Goal: Transaction & Acquisition: Purchase product/service

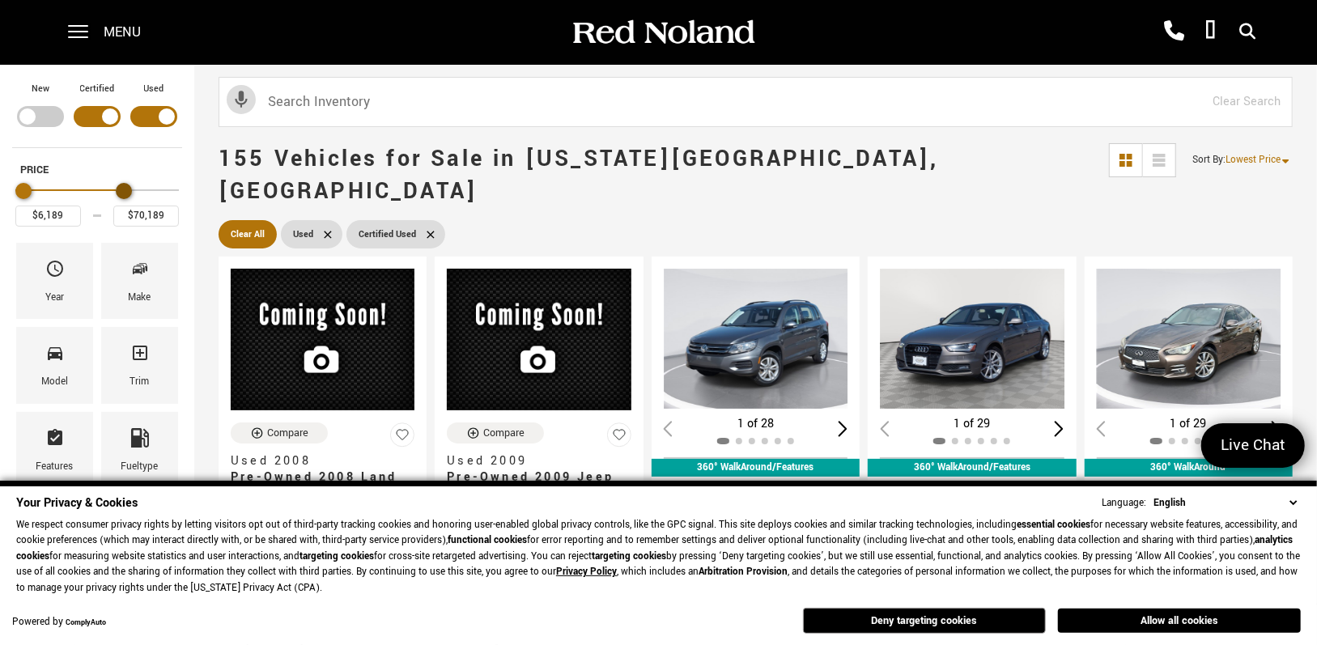
type input "$69,689"
drag, startPoint x: 170, startPoint y: 187, endPoint x: 122, endPoint y: 195, distance: 48.4
click at [122, 195] on div "Maximum Price" at bounding box center [123, 191] width 16 height 16
click at [143, 271] on icon "Make" at bounding box center [140, 269] width 8 height 8
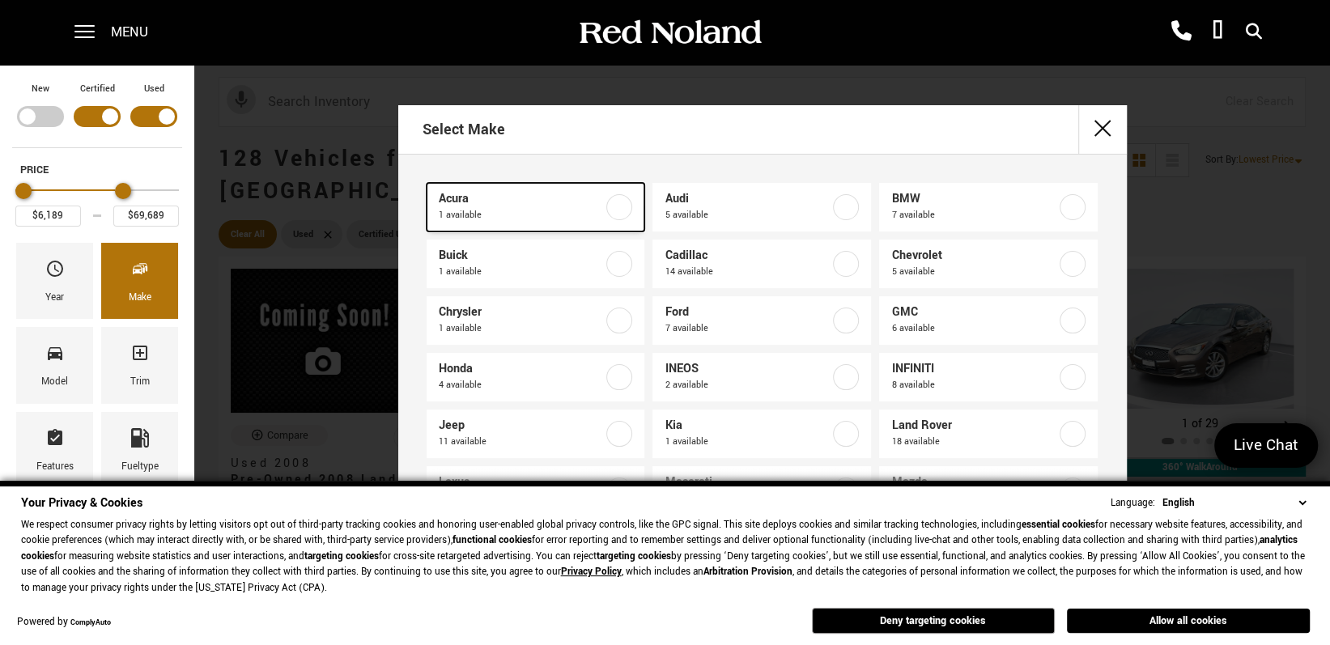
click at [471, 204] on span "Acura" at bounding box center [521, 199] width 165 height 16
type input "$23,878"
checkbox input "true"
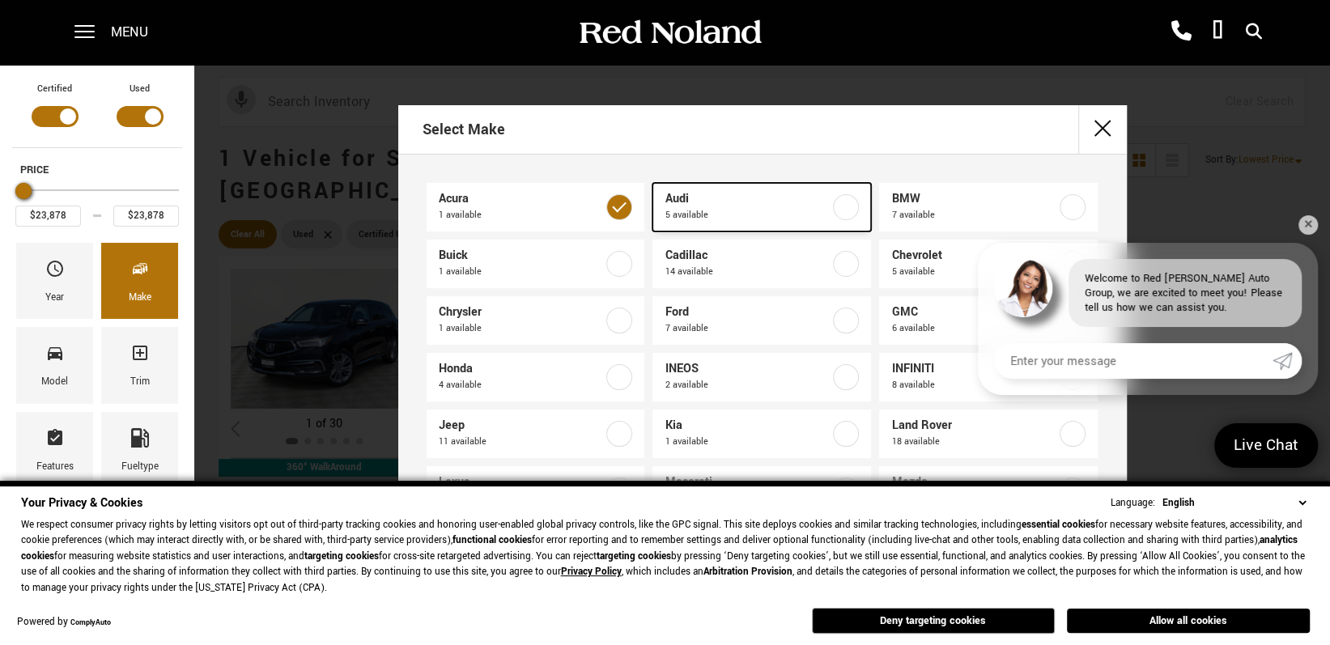
click at [712, 210] on span "5 available" at bounding box center [746, 215] width 165 height 16
type input "$11,689"
type input "$60,689"
checkbox input "true"
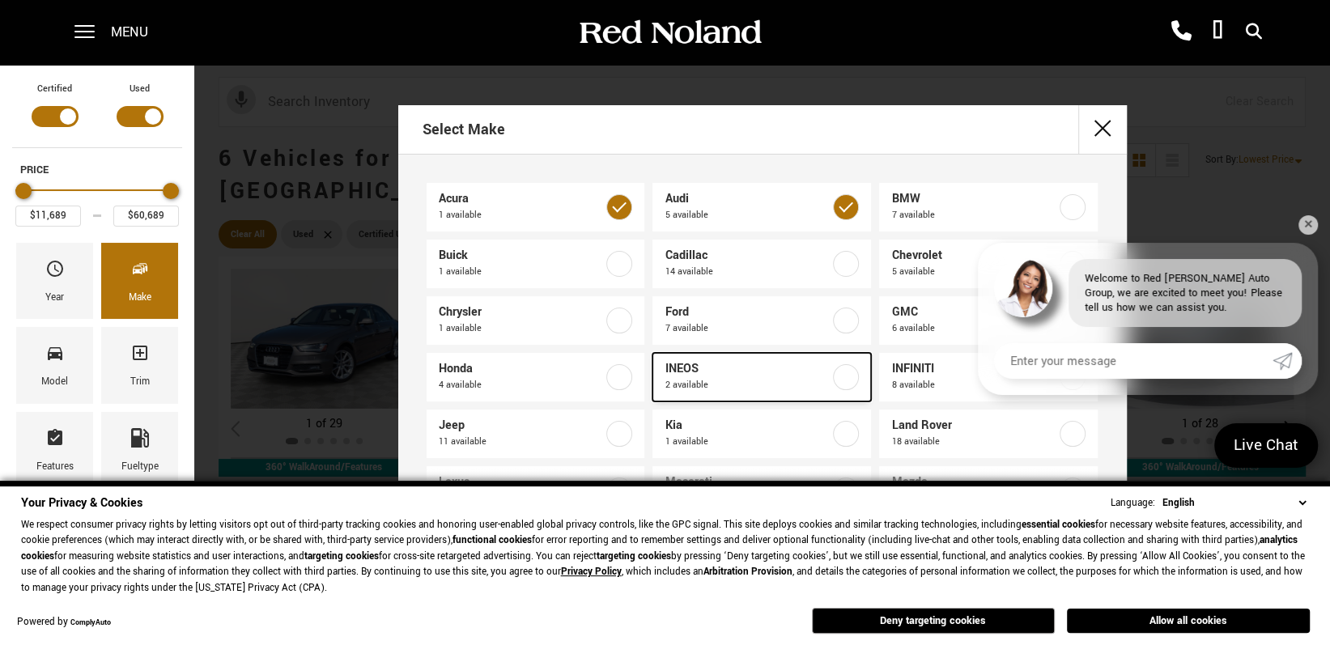
click at [719, 377] on span "2 available" at bounding box center [746, 385] width 165 height 16
type input "$69,689"
checkbox input "true"
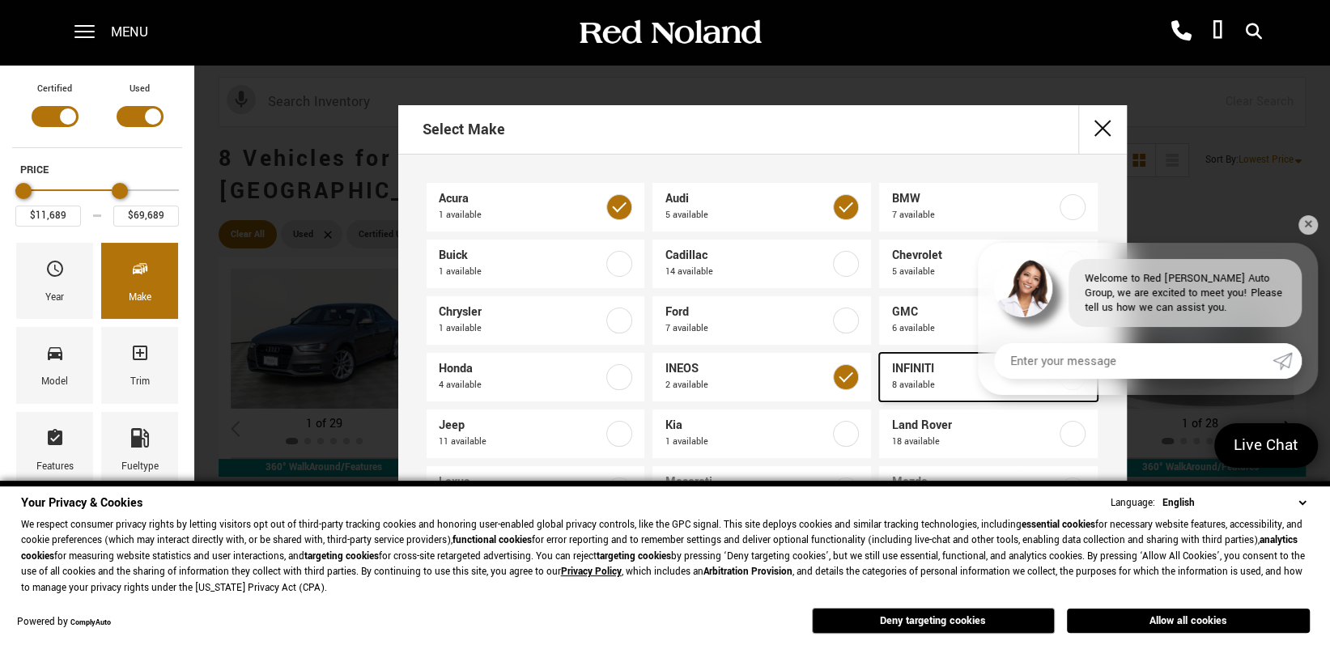
click at [927, 379] on span "8 available" at bounding box center [973, 385] width 165 height 16
checkbox input "true"
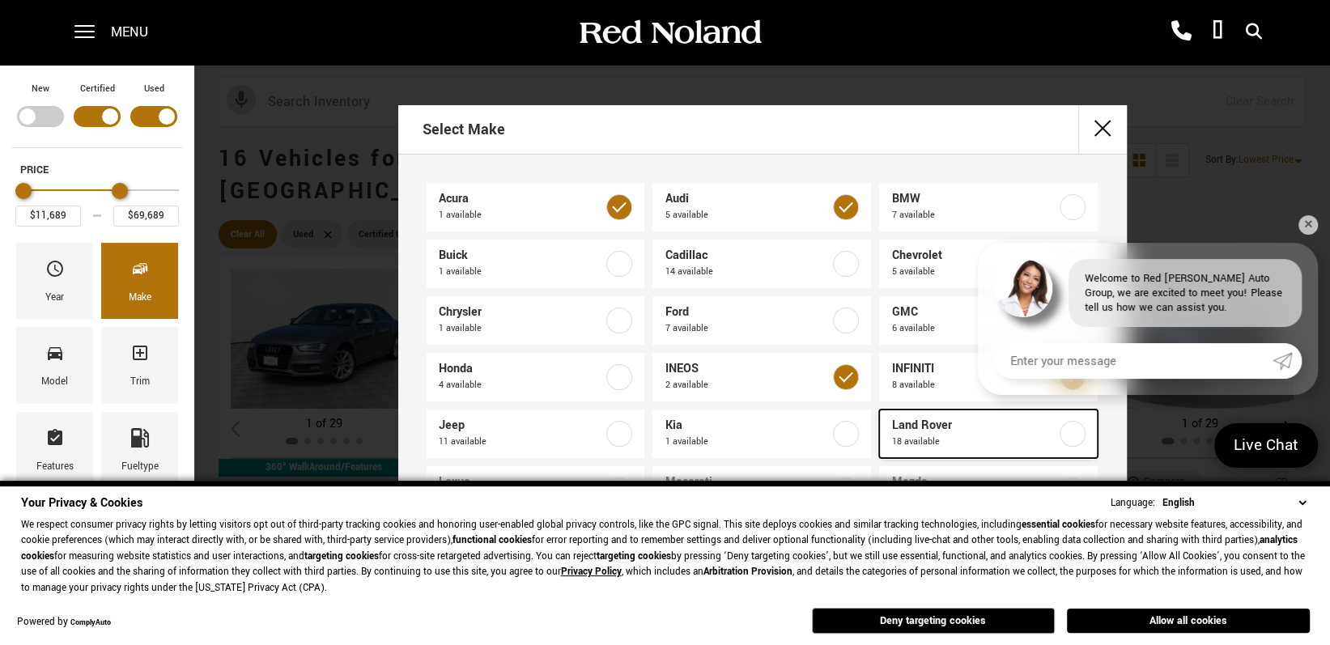
click at [922, 426] on span "Land Rover" at bounding box center [973, 426] width 165 height 16
type input "$6,189"
checkbox input "true"
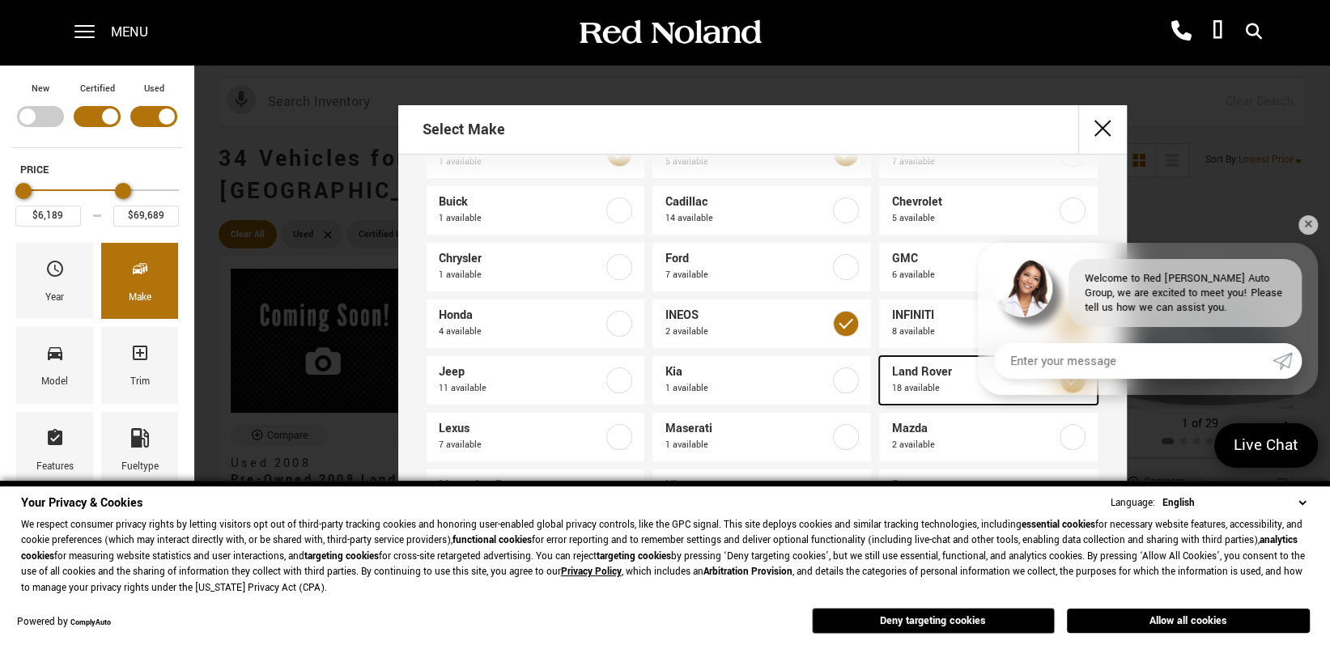
scroll to position [221, 0]
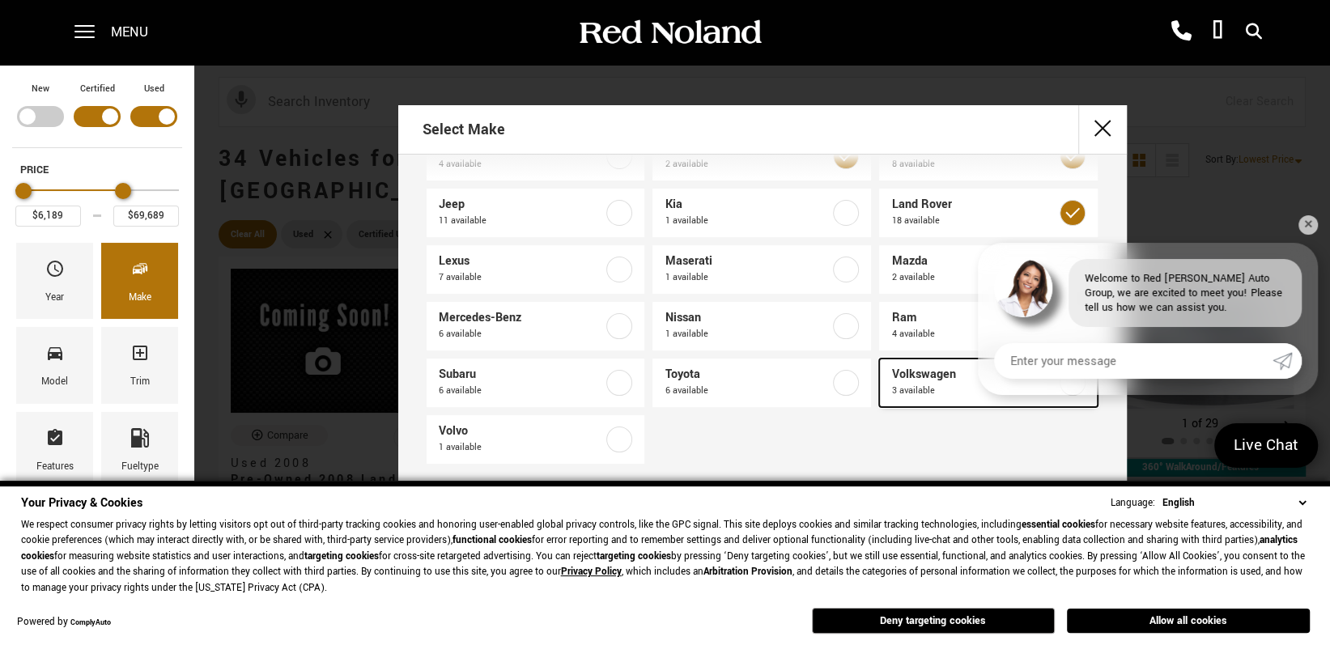
click at [918, 383] on span "3 available" at bounding box center [973, 391] width 165 height 16
checkbox input "true"
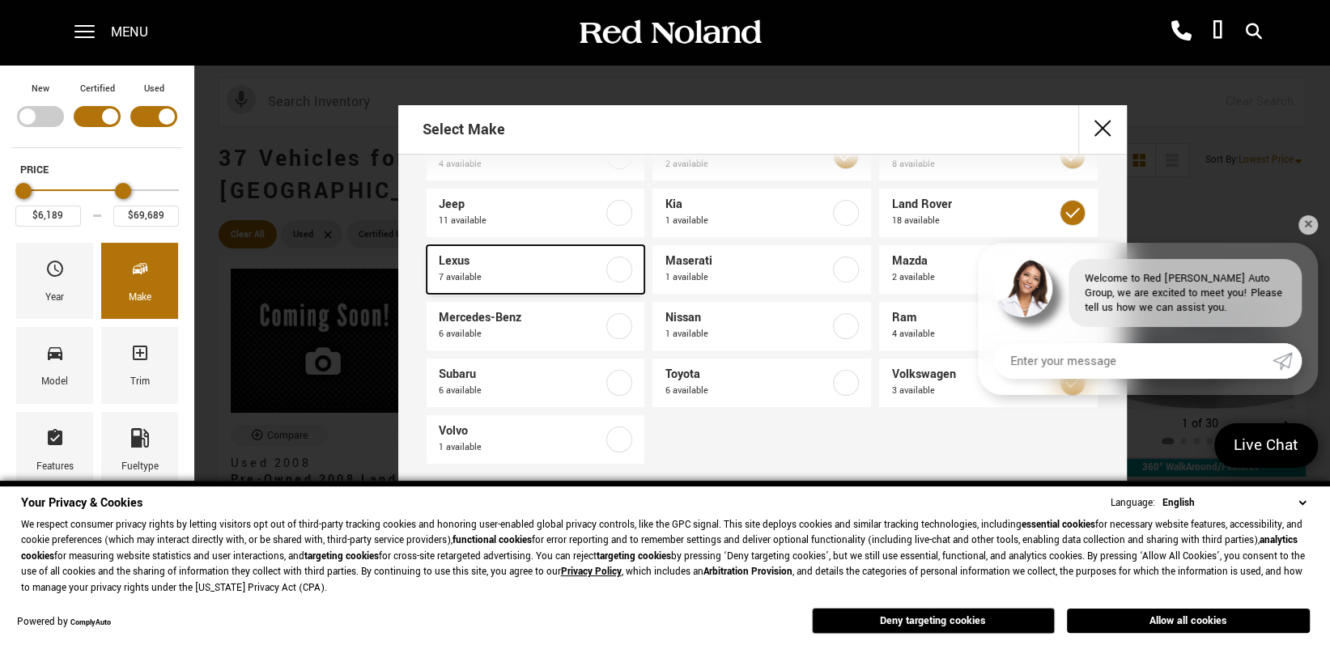
click at [513, 262] on span "Lexus" at bounding box center [521, 261] width 165 height 16
checkbox input "true"
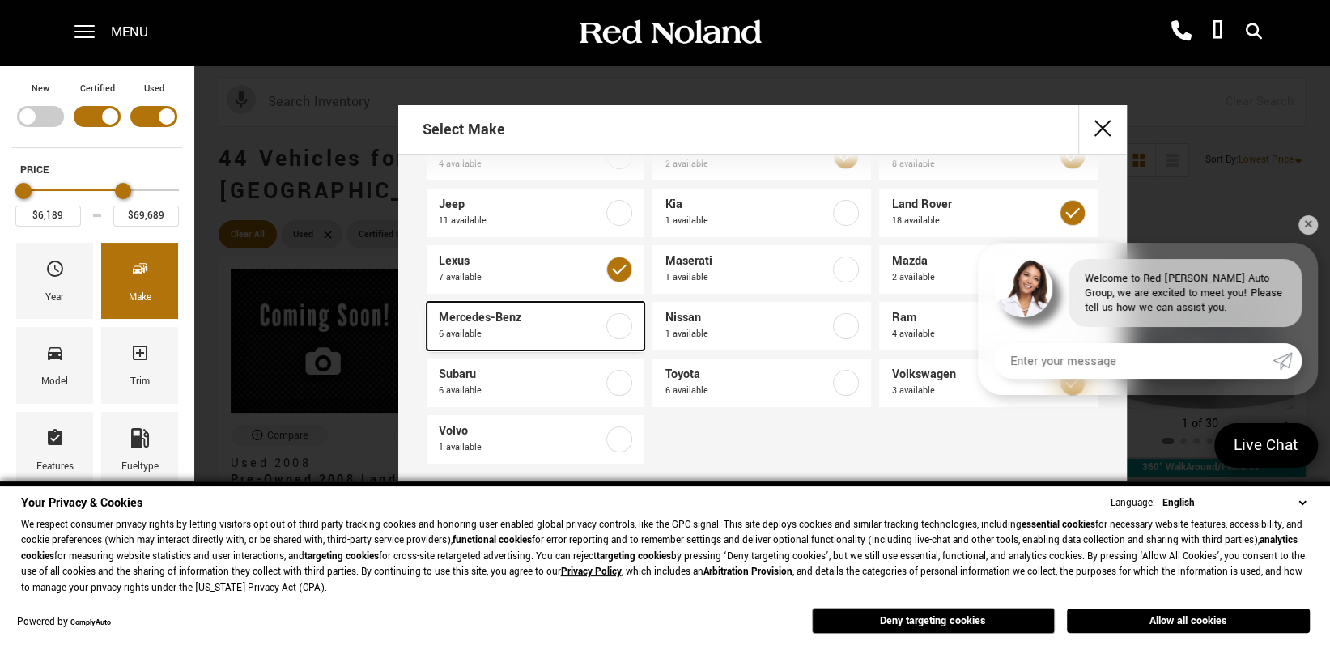
click at [510, 332] on span "6 available" at bounding box center [521, 334] width 165 height 16
checkbox input "true"
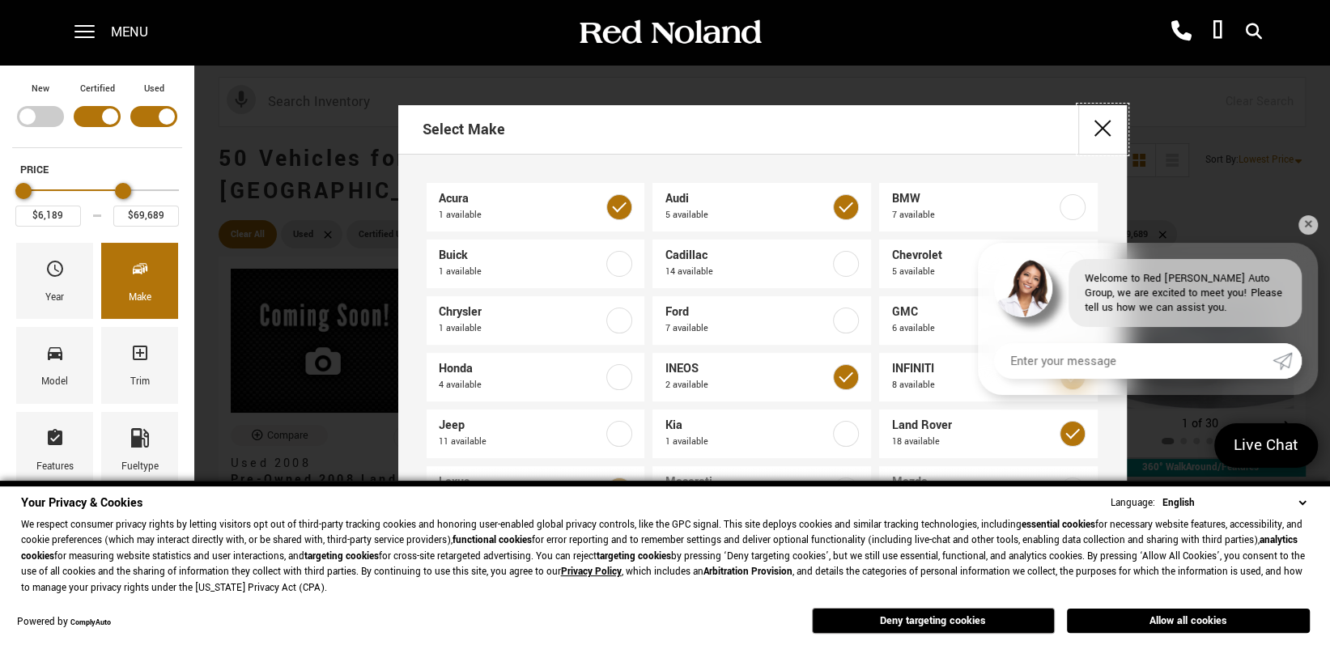
click at [1105, 135] on button "close" at bounding box center [1102, 129] width 49 height 49
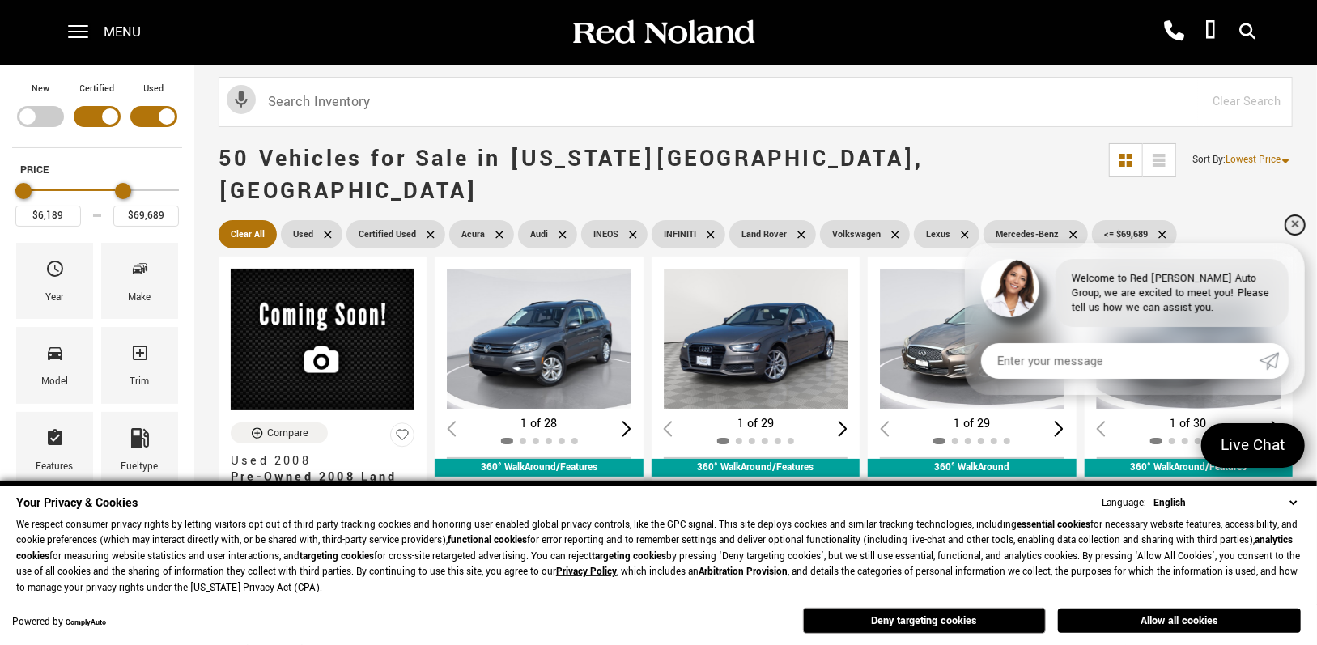
click at [1298, 224] on link "✕" at bounding box center [1294, 224] width 19 height 19
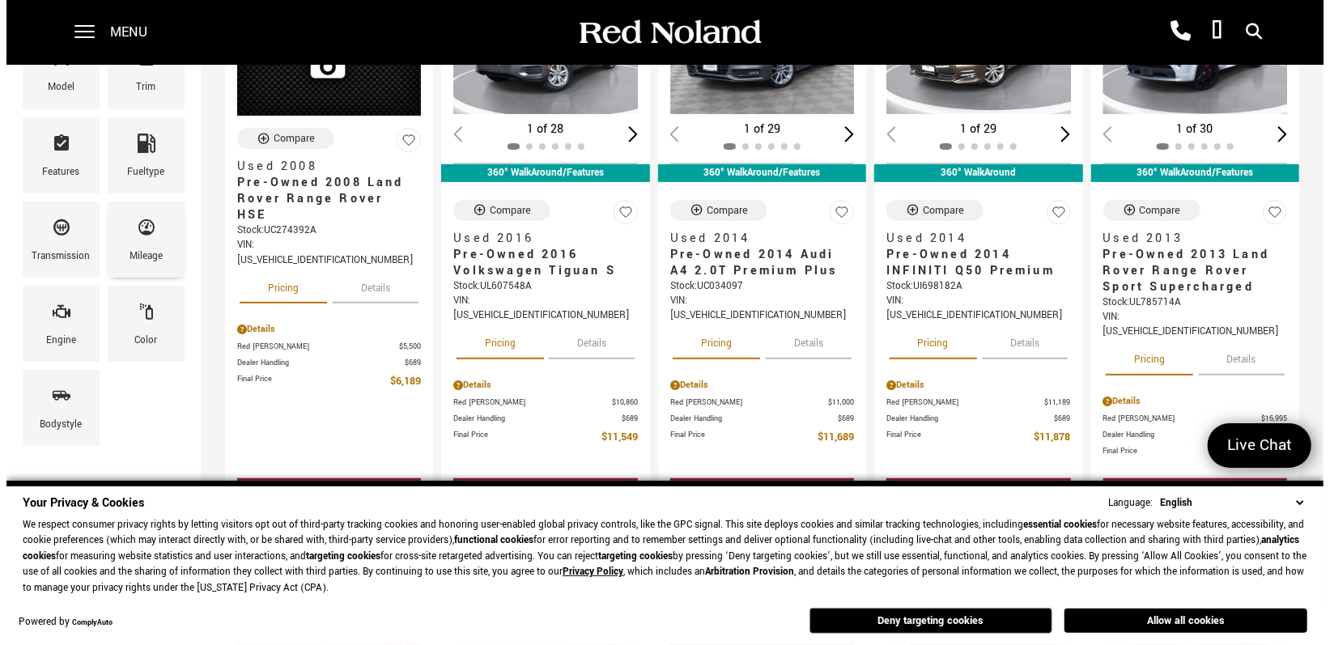
scroll to position [324, 0]
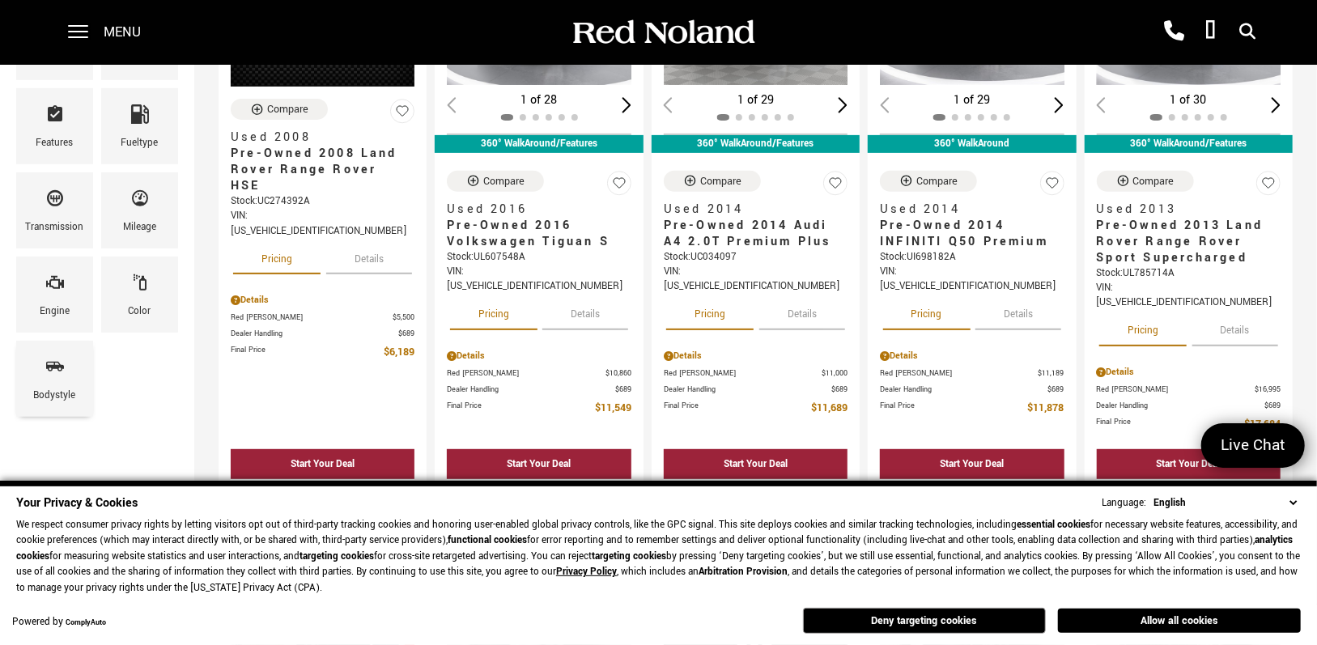
click at [49, 376] on span "Bodystyle" at bounding box center [54, 370] width 19 height 34
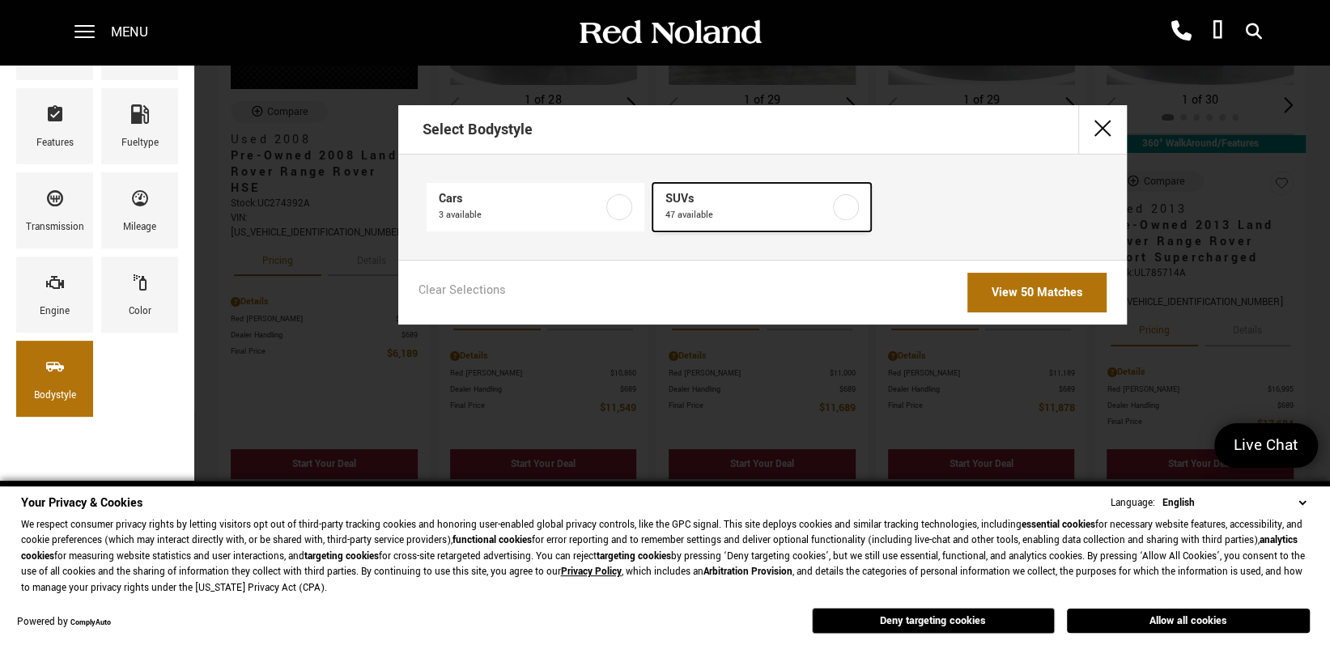
click at [846, 210] on label at bounding box center [846, 207] width 26 height 26
checkbox input "true"
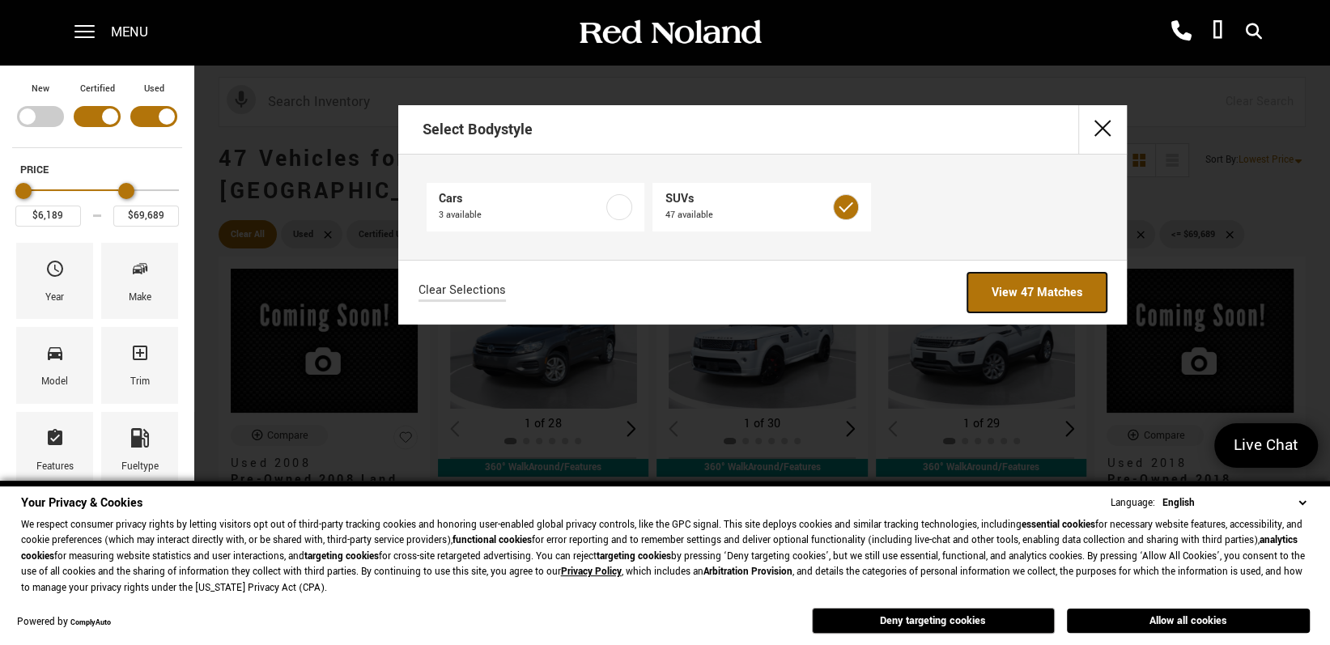
click at [1016, 291] on link "View 47 Matches" at bounding box center [1036, 293] width 139 height 40
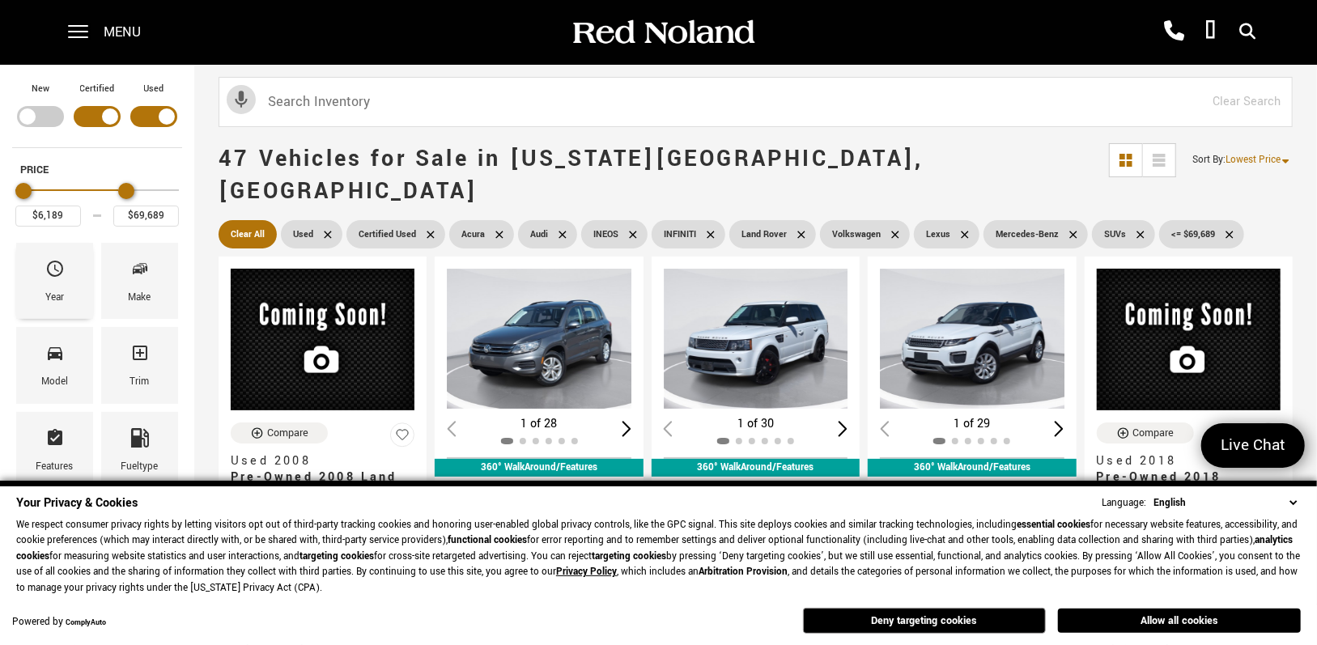
click at [60, 282] on span "Year" at bounding box center [54, 272] width 19 height 34
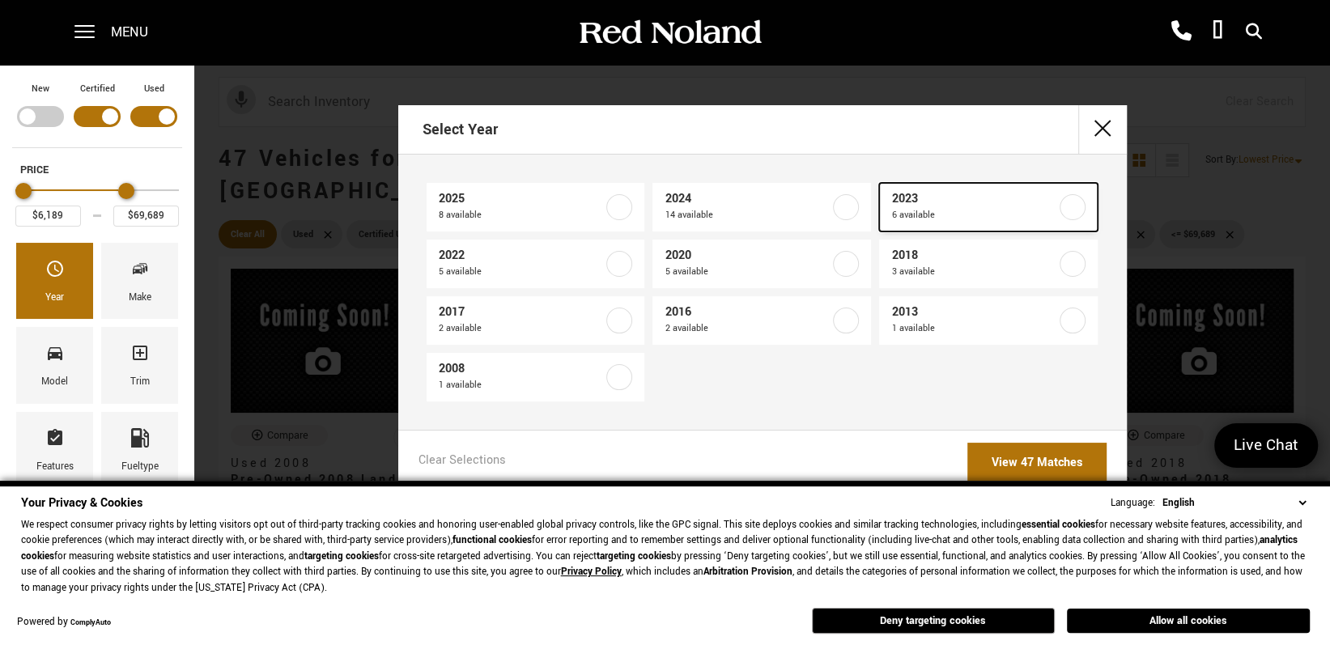
click at [1070, 211] on label at bounding box center [1072, 207] width 26 height 26
type input "$27,920"
checkbox input "true"
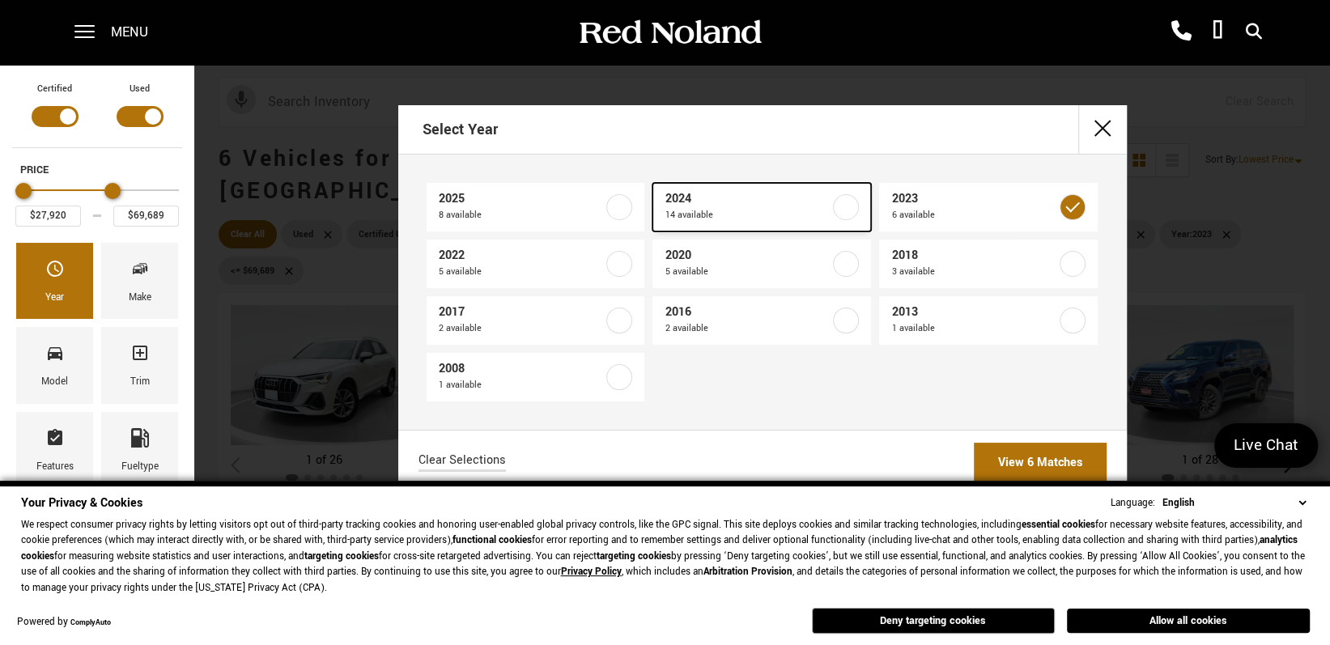
click at [848, 206] on label at bounding box center [846, 207] width 26 height 26
checkbox input "true"
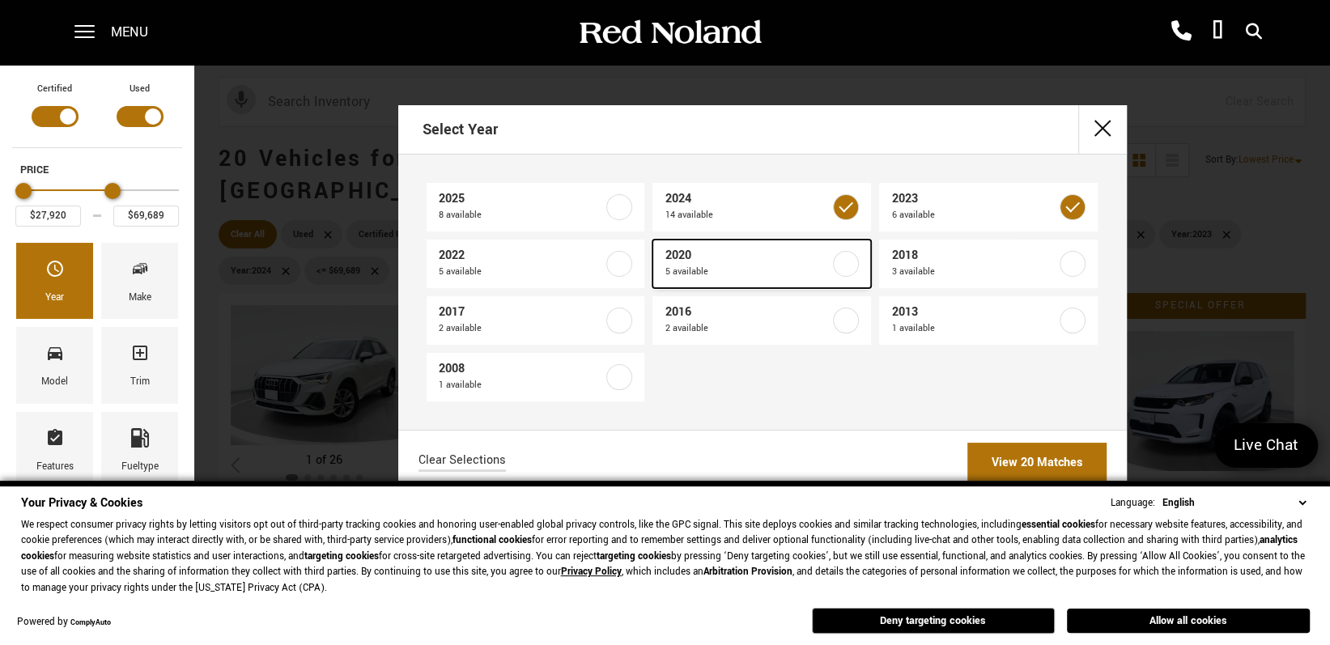
click at [855, 262] on label at bounding box center [846, 264] width 26 height 26
checkbox input "true"
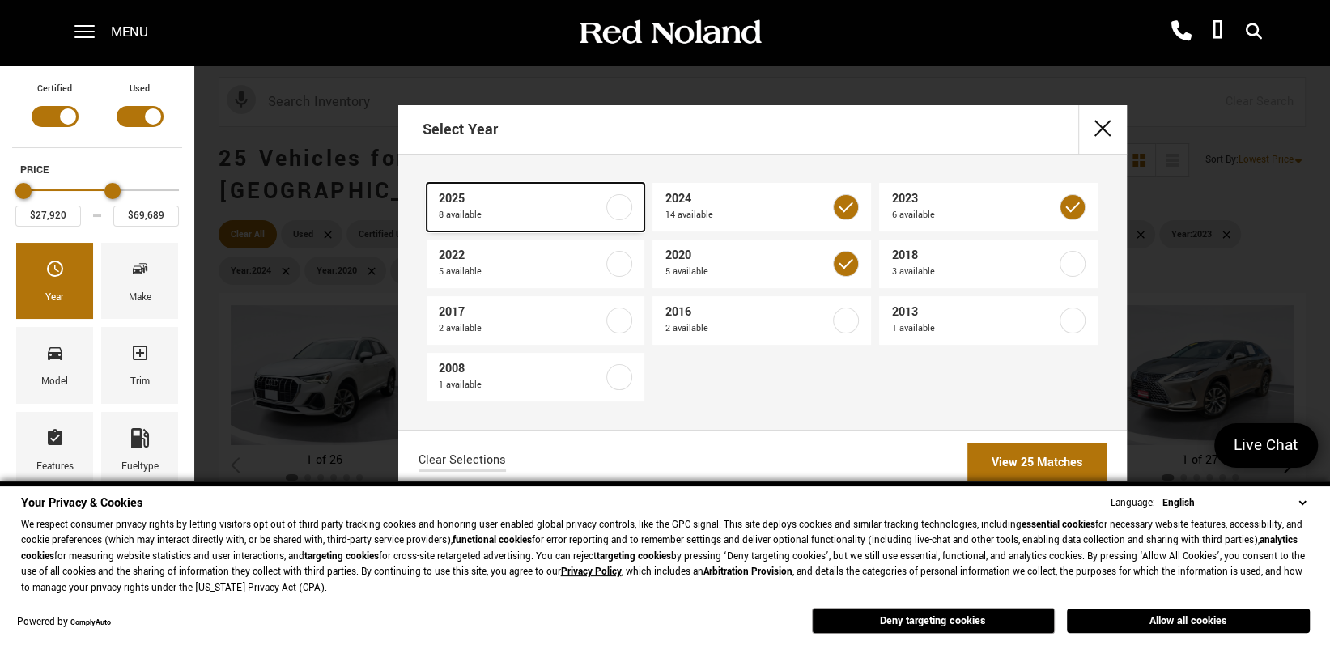
click at [621, 210] on label at bounding box center [619, 207] width 26 height 26
checkbox input "true"
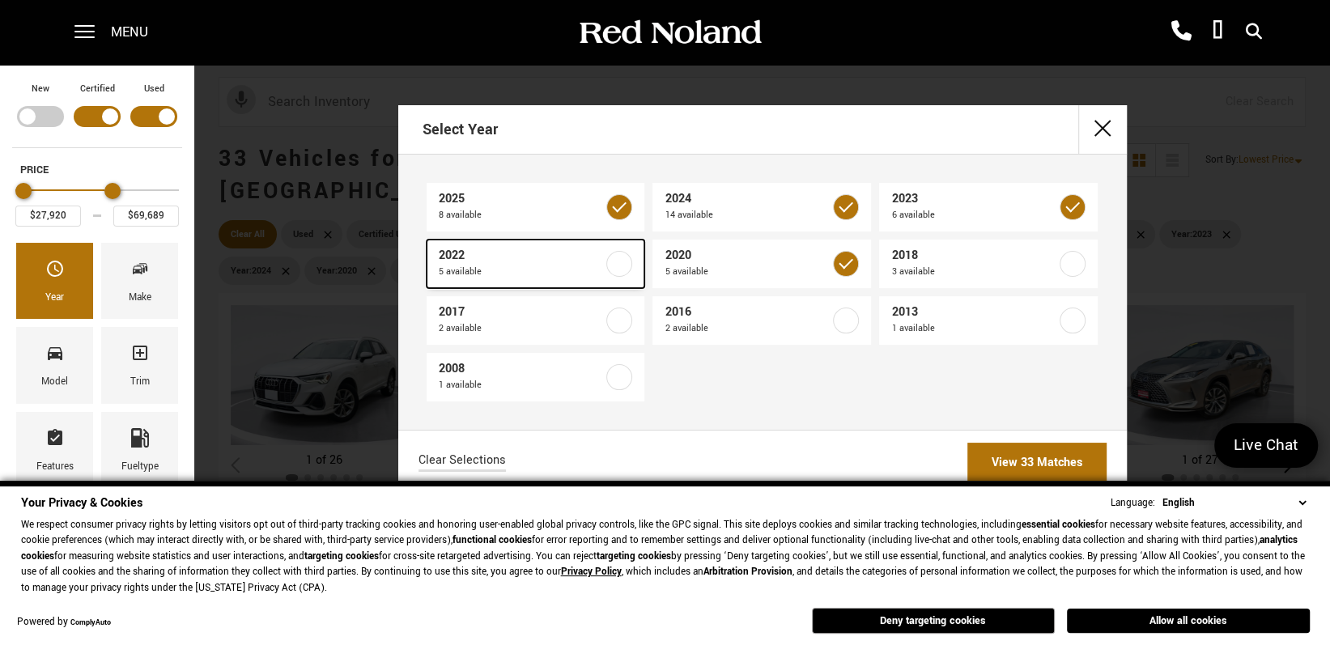
click at [624, 260] on label at bounding box center [619, 264] width 26 height 26
checkbox input "true"
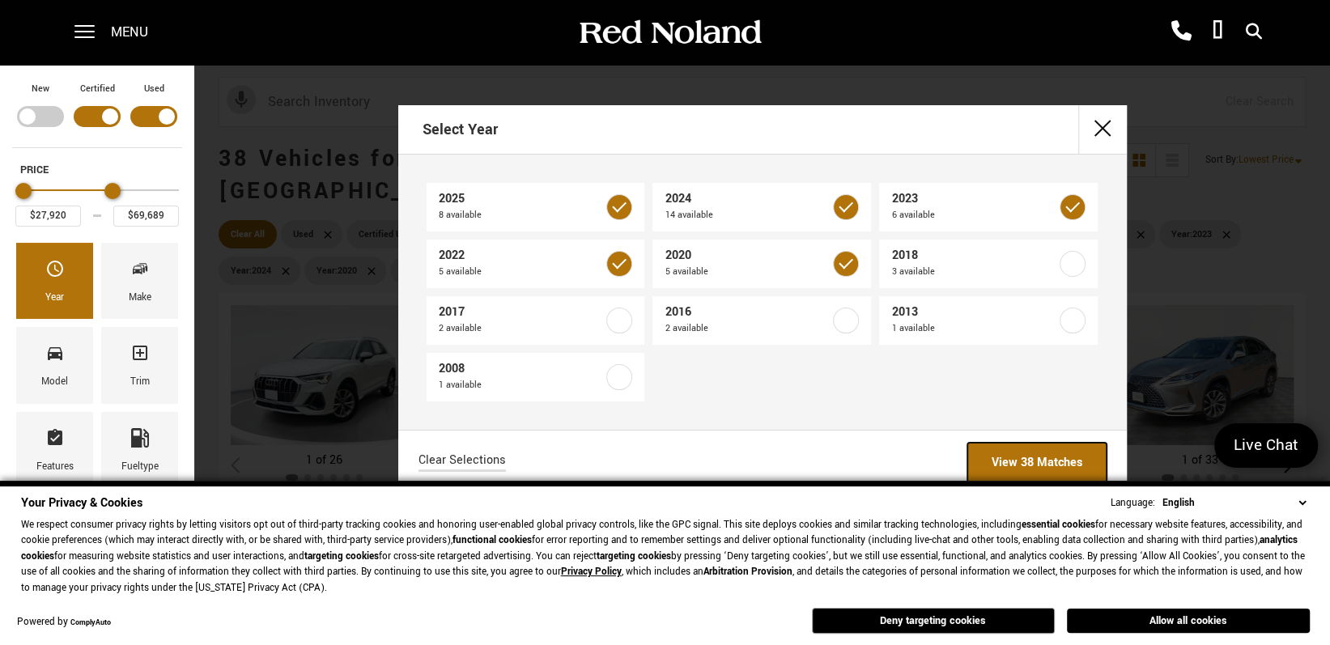
click at [1050, 457] on link "View 38 Matches" at bounding box center [1036, 463] width 139 height 40
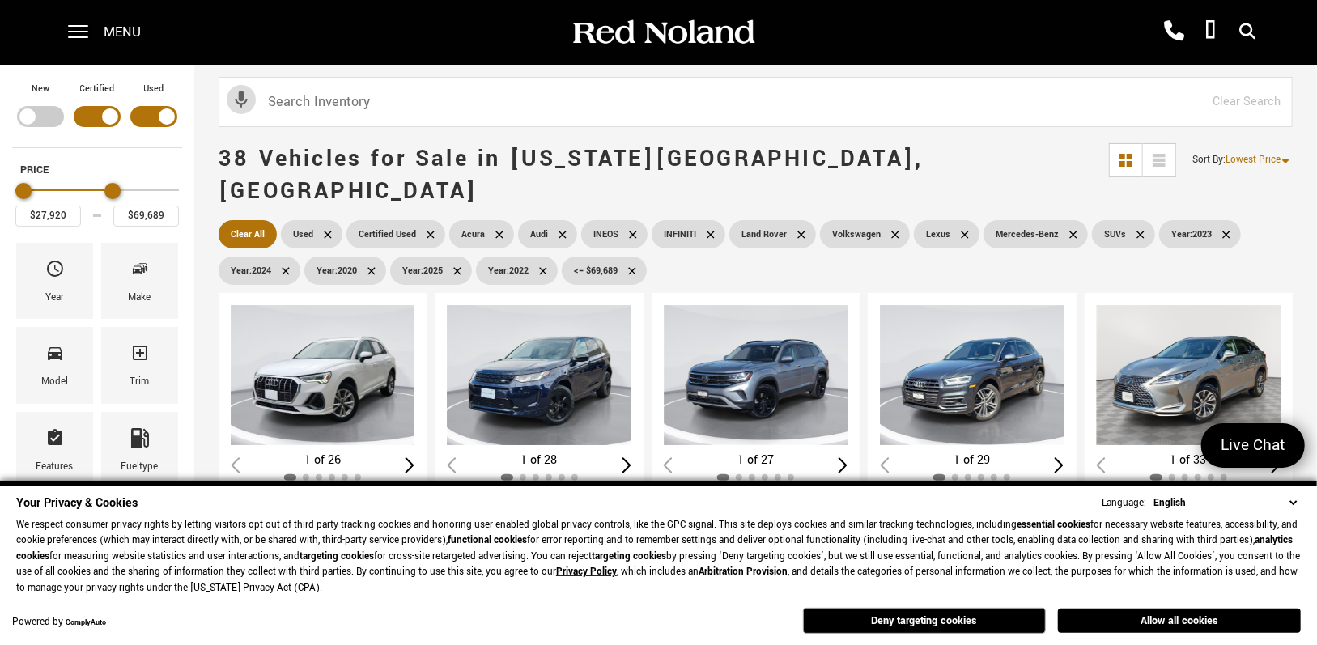
click at [558, 228] on icon at bounding box center [562, 234] width 13 height 13
type input "$31,548"
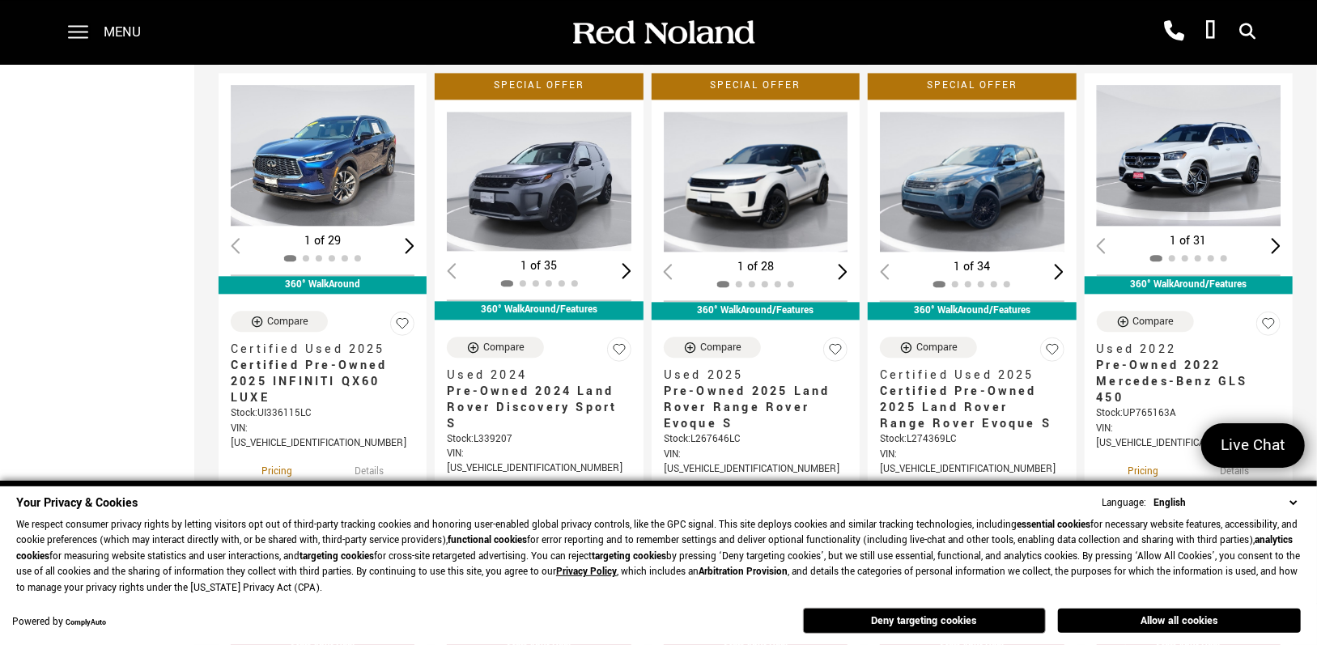
scroll to position [2185, 0]
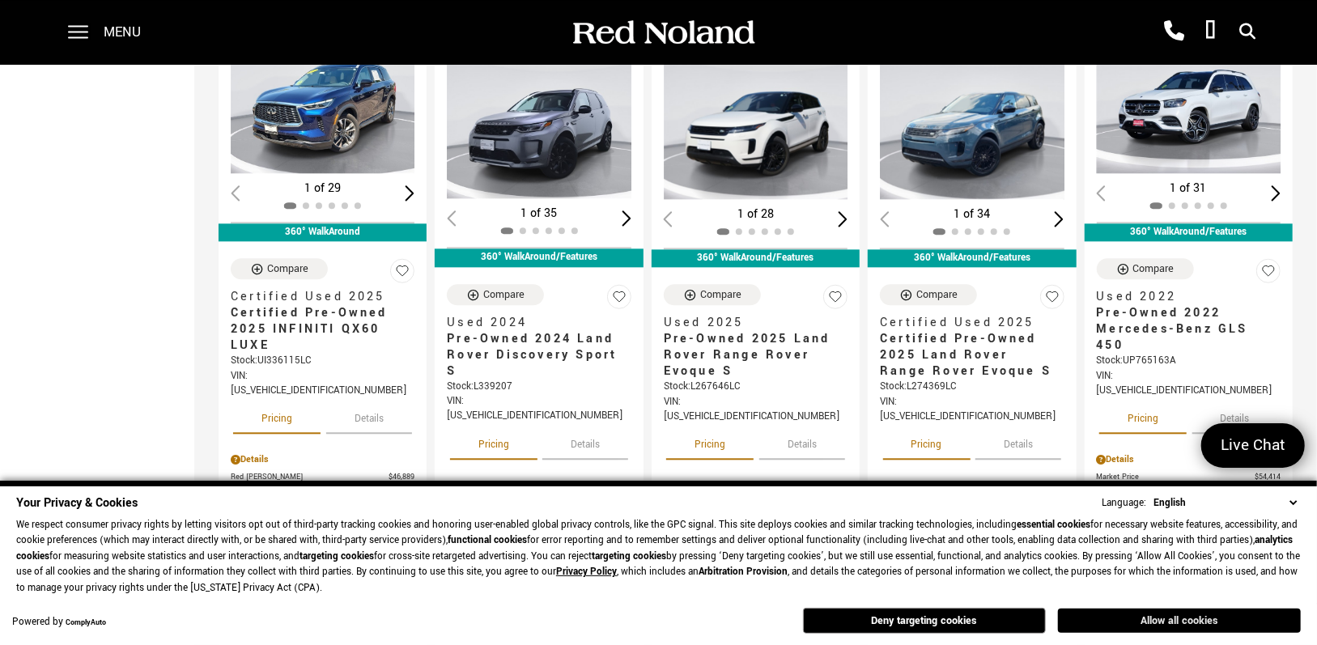
click at [1175, 617] on button "Allow all cookies" at bounding box center [1179, 621] width 243 height 24
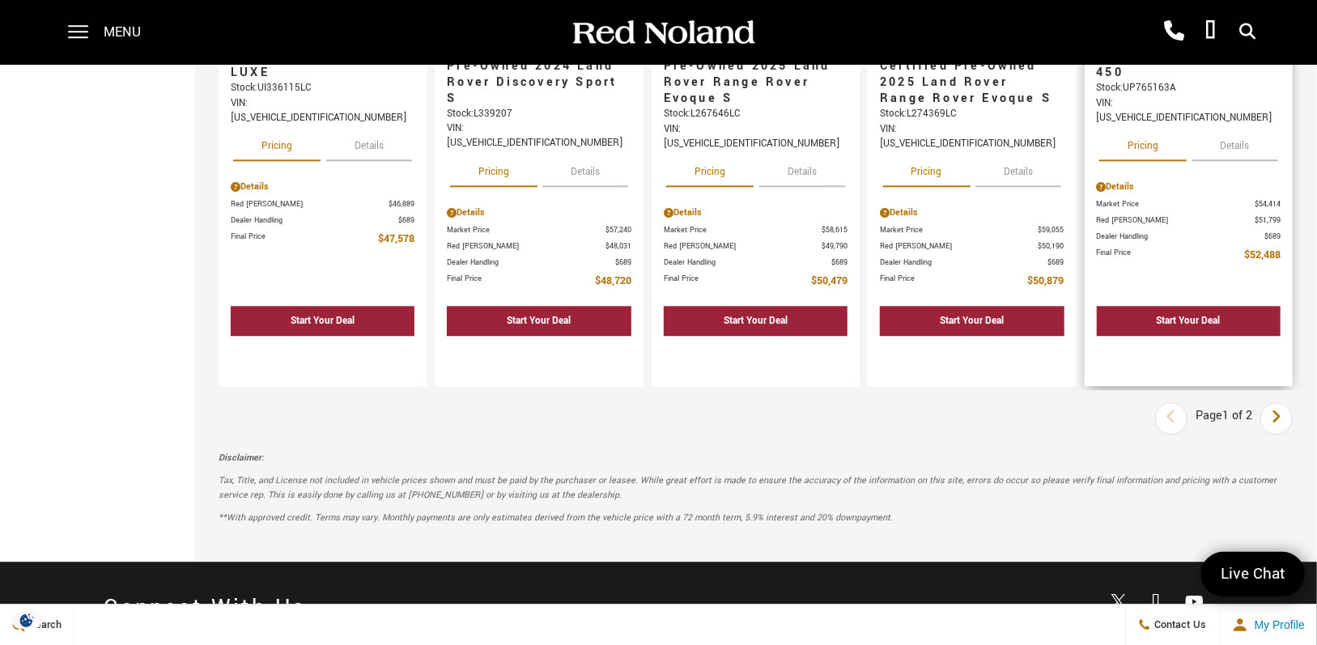
scroll to position [2509, 0]
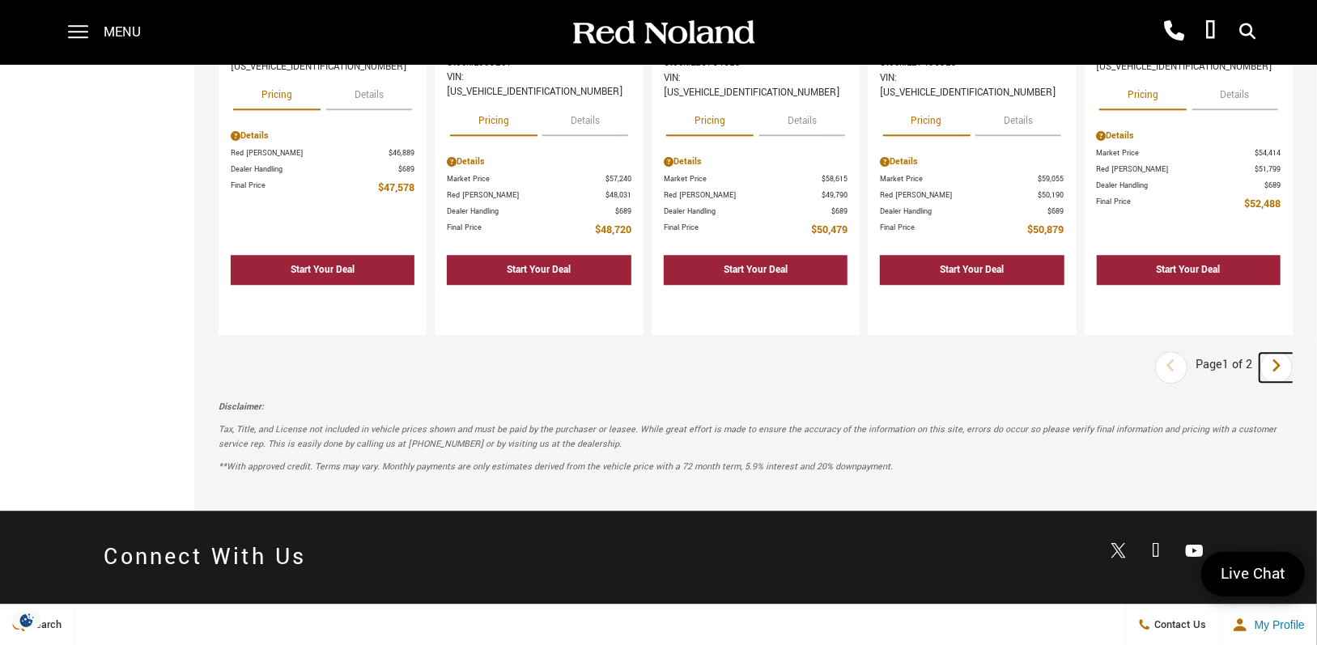
click at [1294, 353] on link "Next" at bounding box center [1276, 367] width 35 height 29
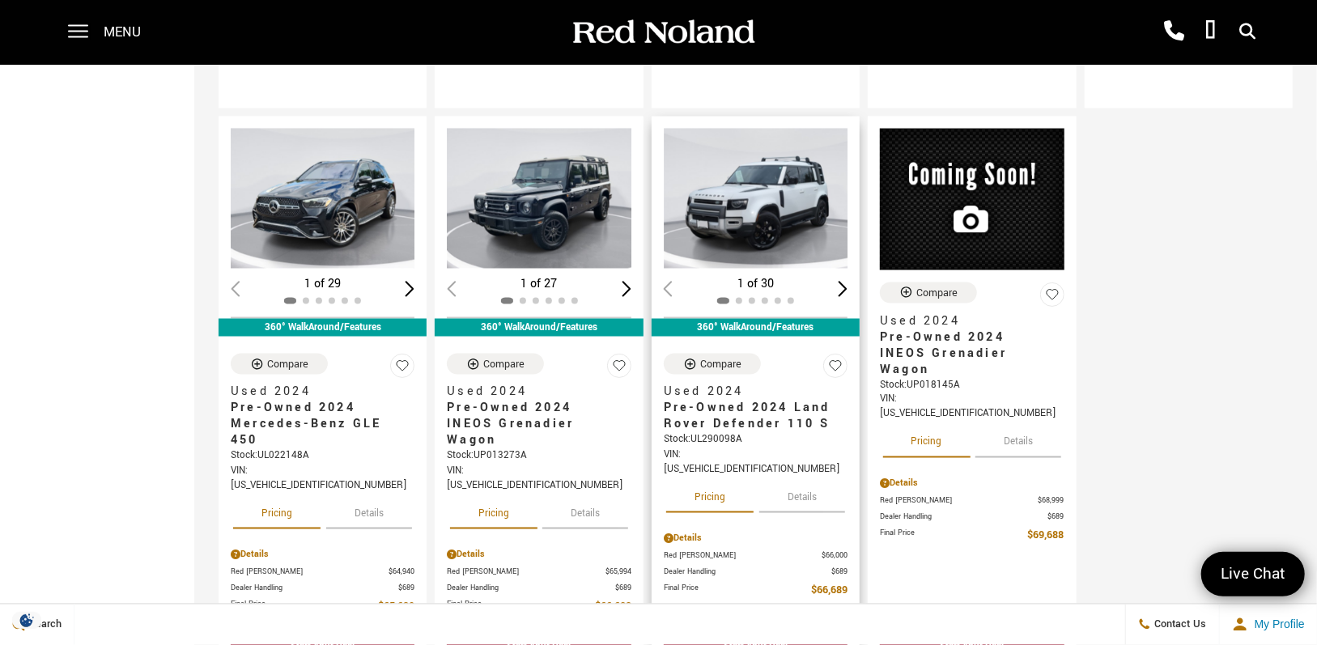
scroll to position [1457, 0]
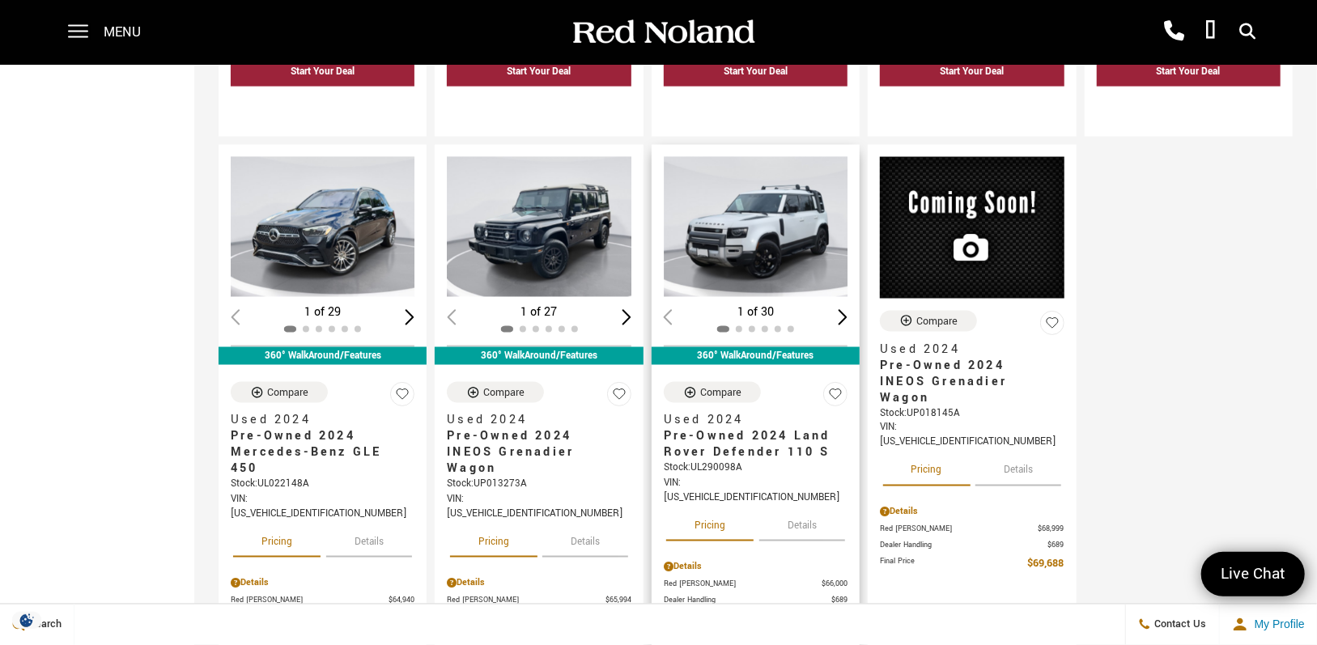
click at [784, 157] on img "1 / 2" at bounding box center [757, 227] width 187 height 140
